Goal: Register for event/course

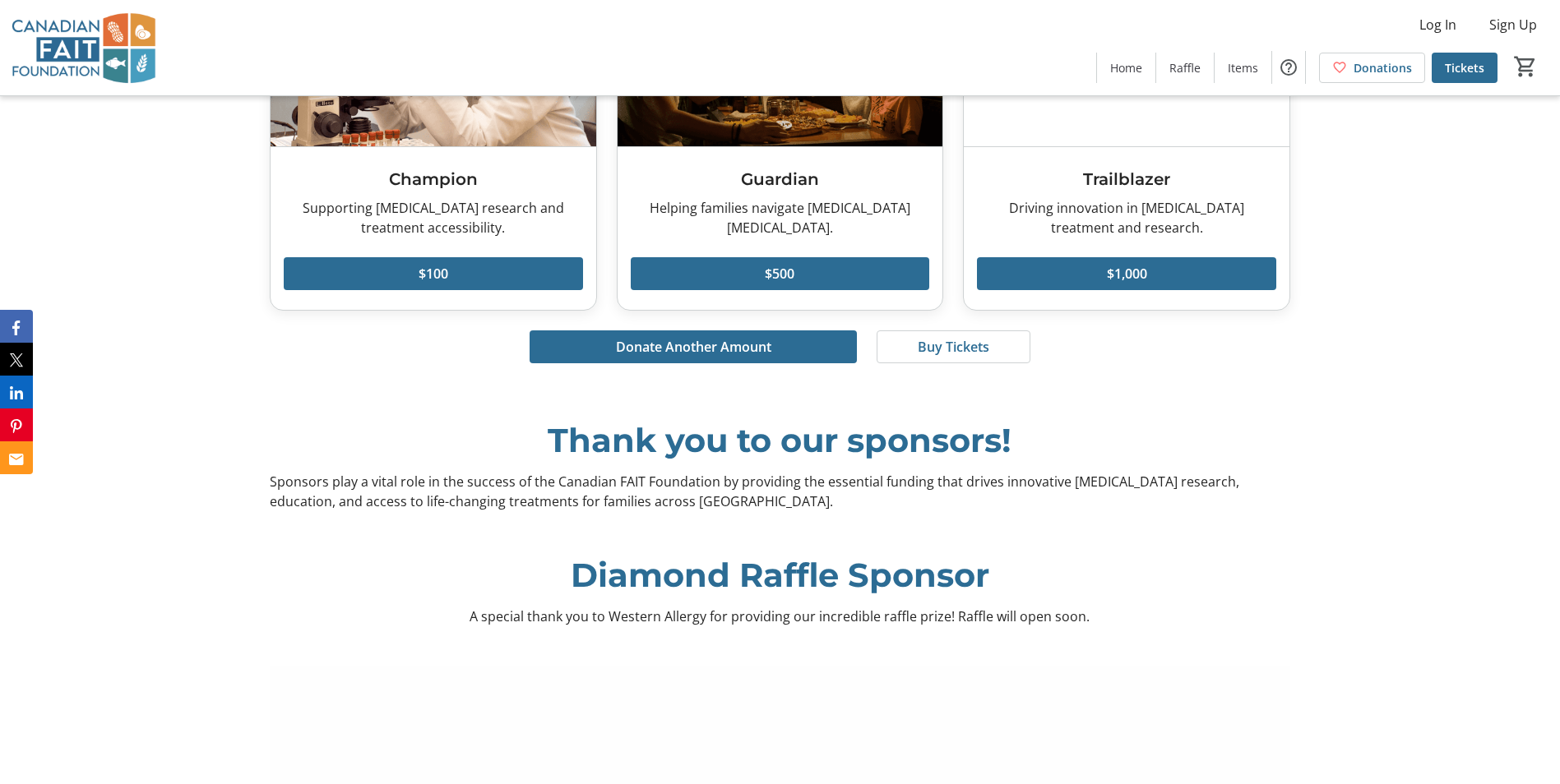
scroll to position [3453, 0]
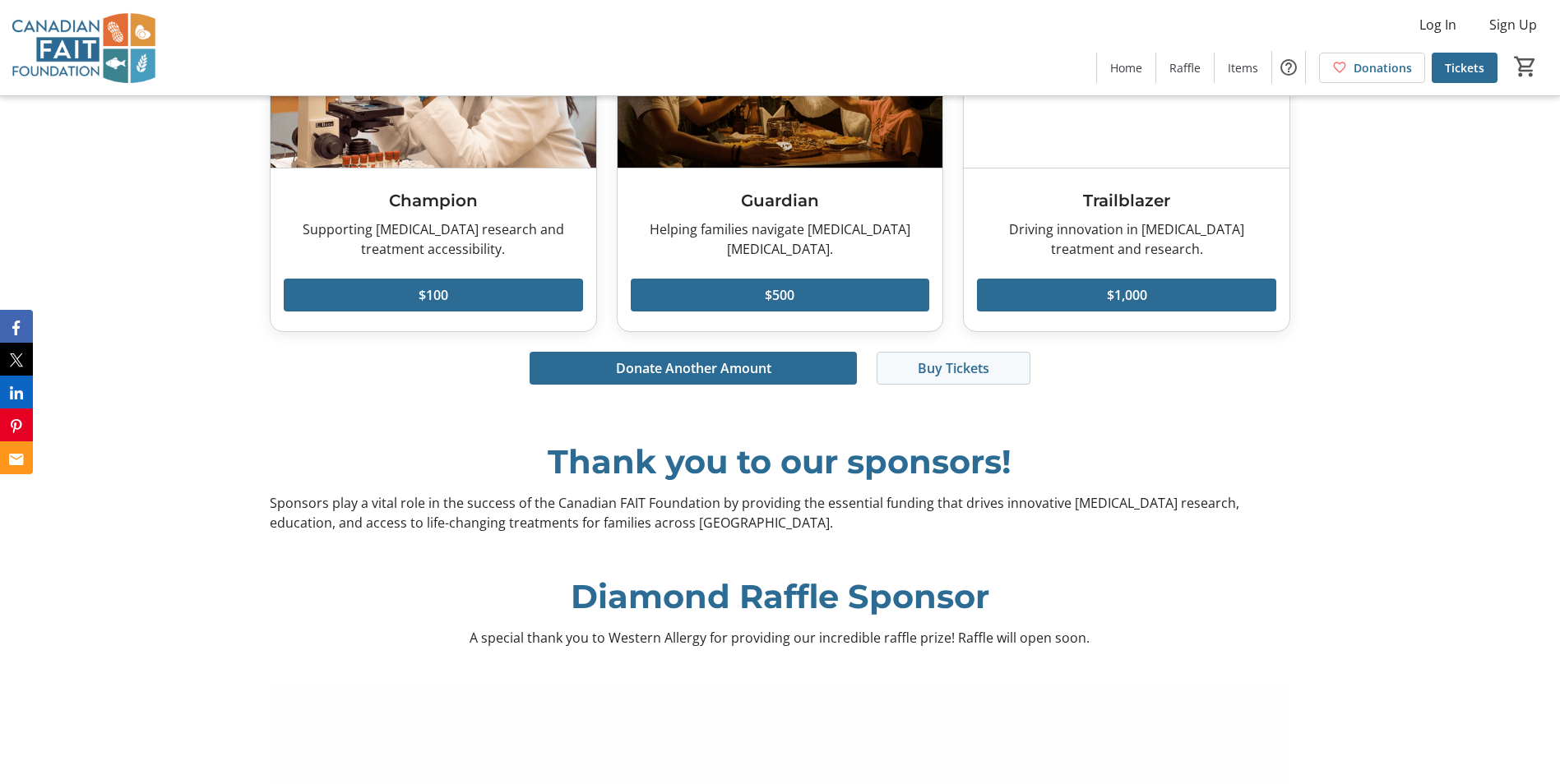
click at [910, 358] on span at bounding box center [954, 368] width 152 height 40
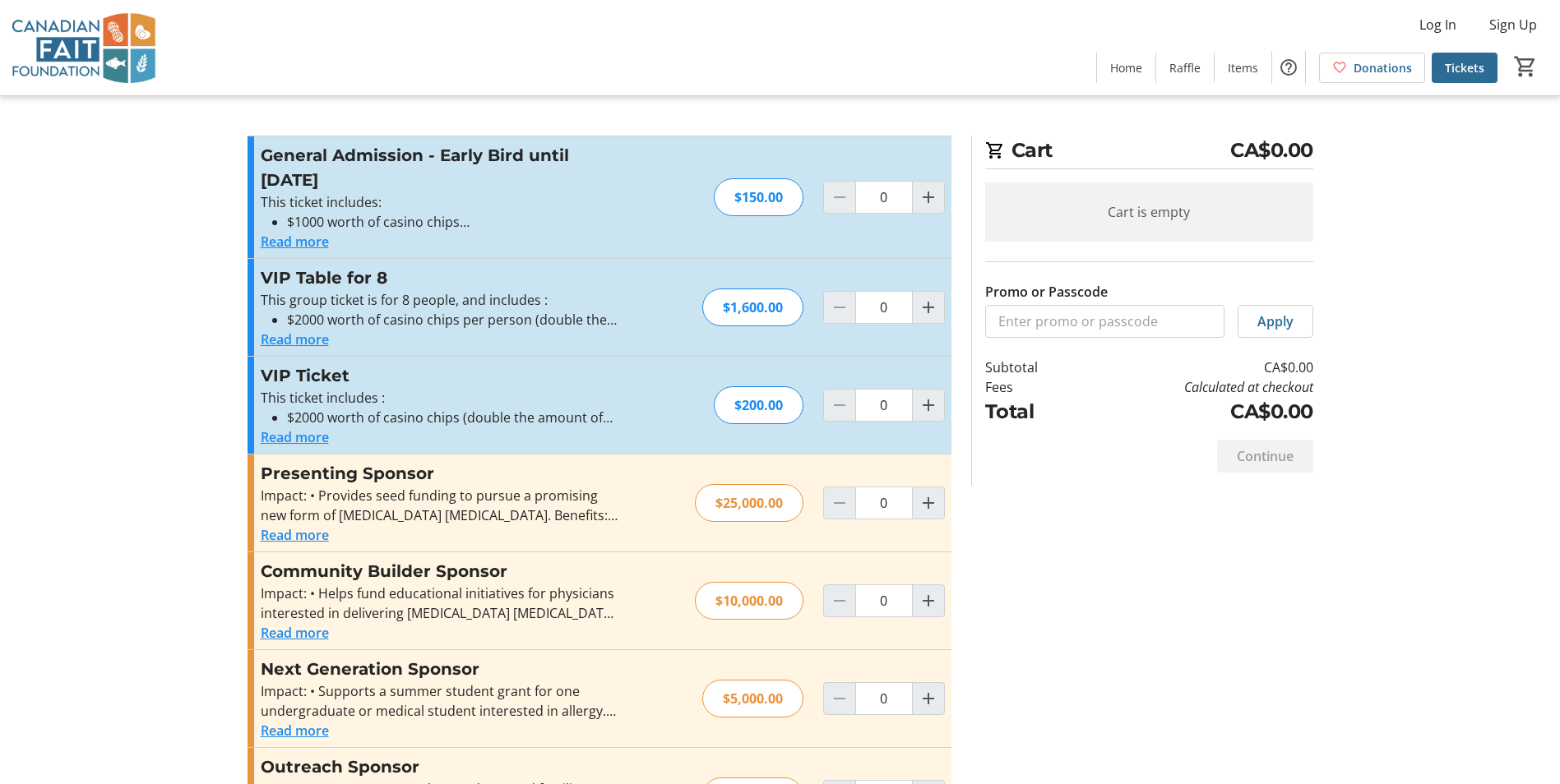
click at [320, 242] on button "Read more" at bounding box center [294, 241] width 68 height 19
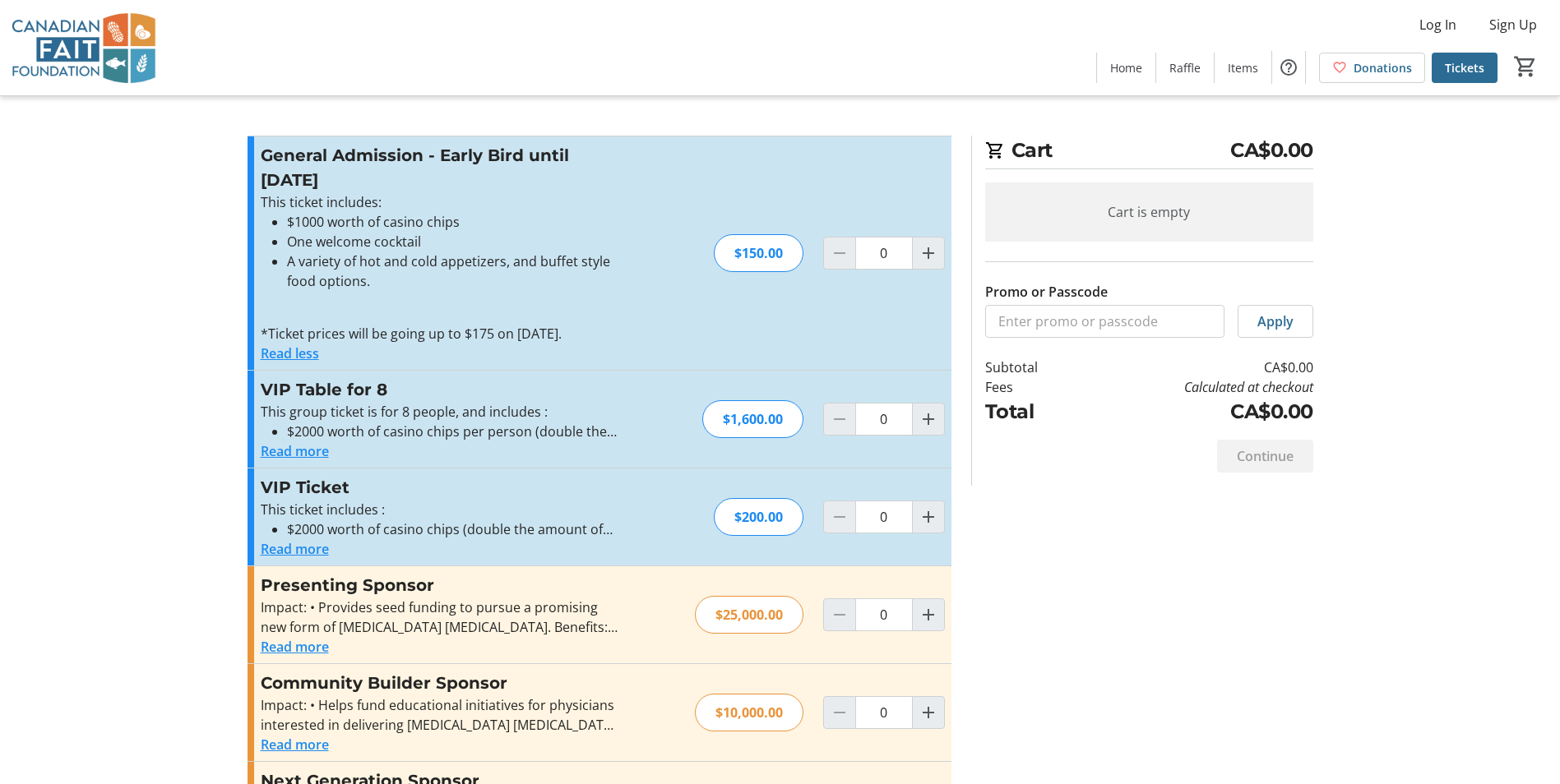
click at [305, 352] on button "Read less" at bounding box center [289, 353] width 58 height 19
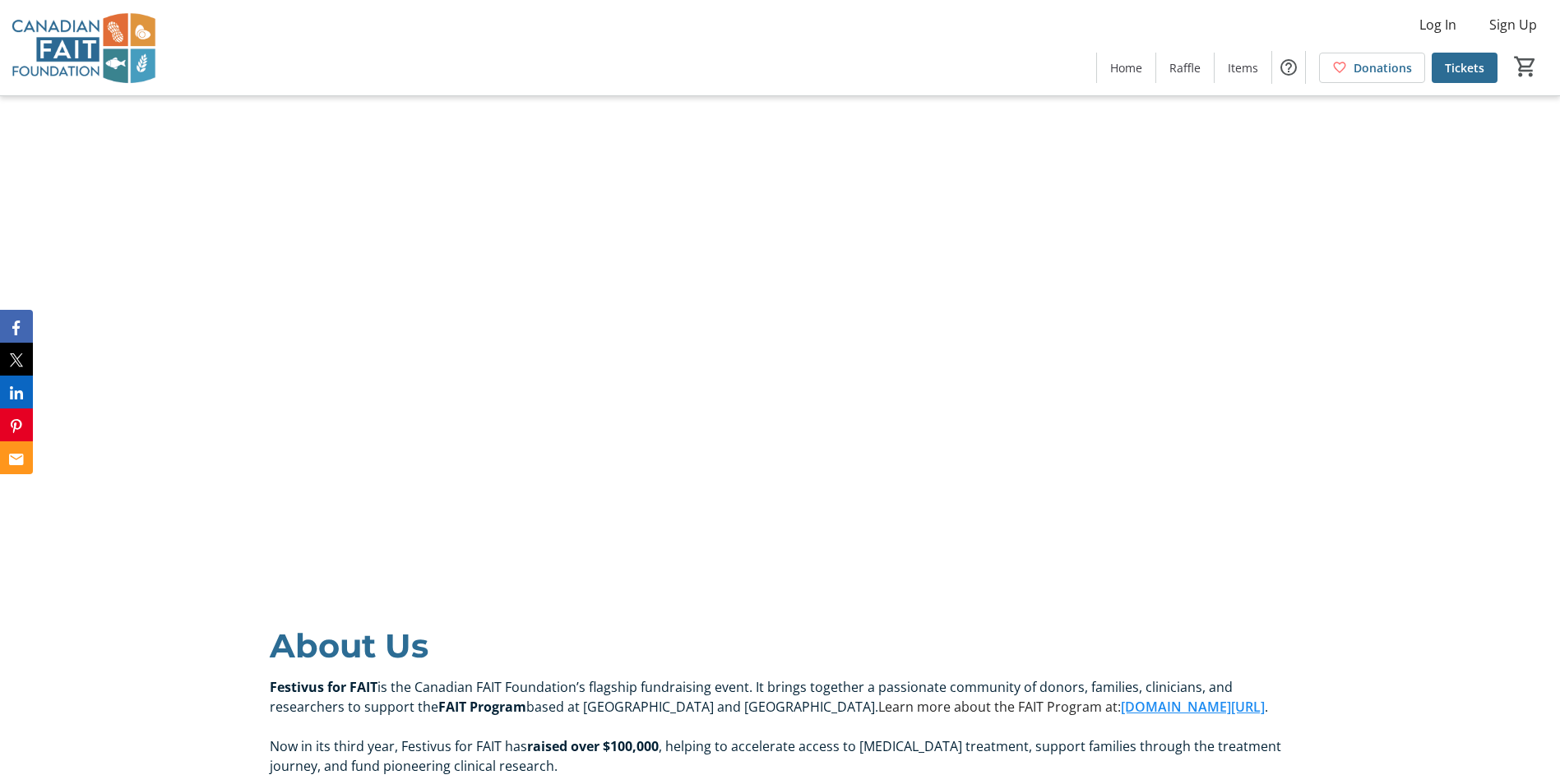
scroll to position [1315, 0]
